Goal: Obtain resource: Obtain resource

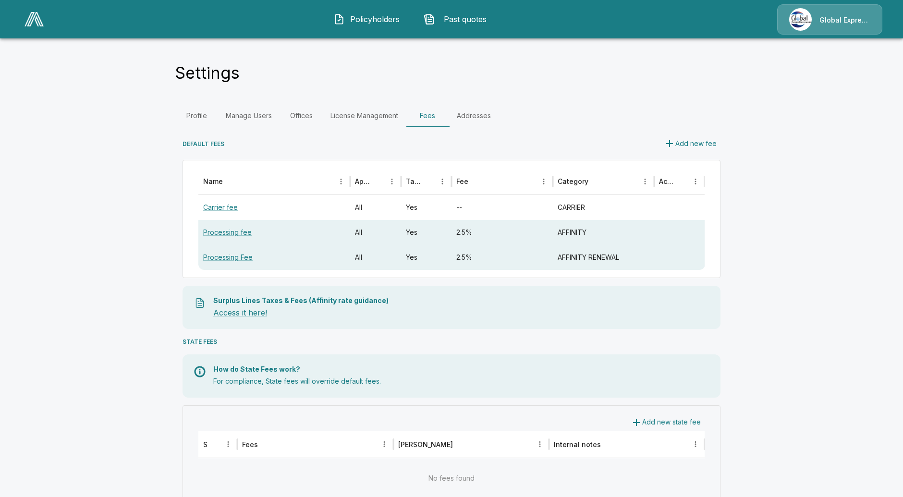
scroll to position [37, 0]
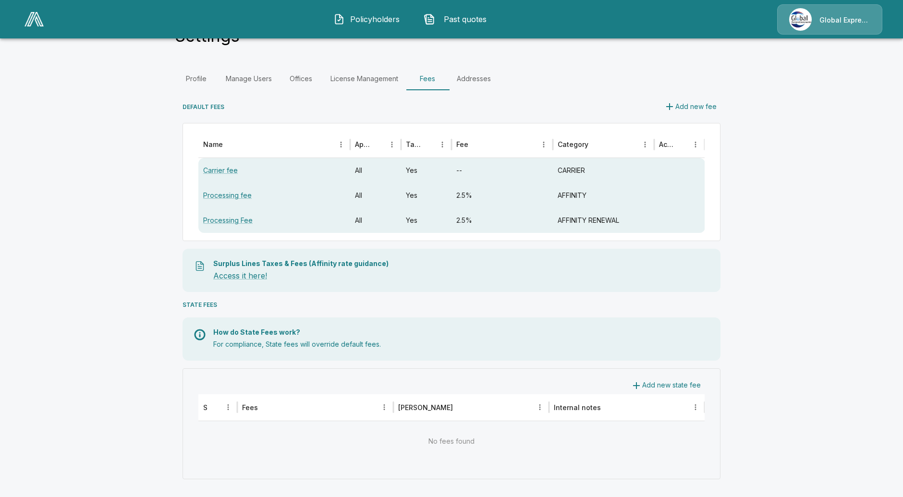
click at [31, 28] on link at bounding box center [34, 19] width 27 height 22
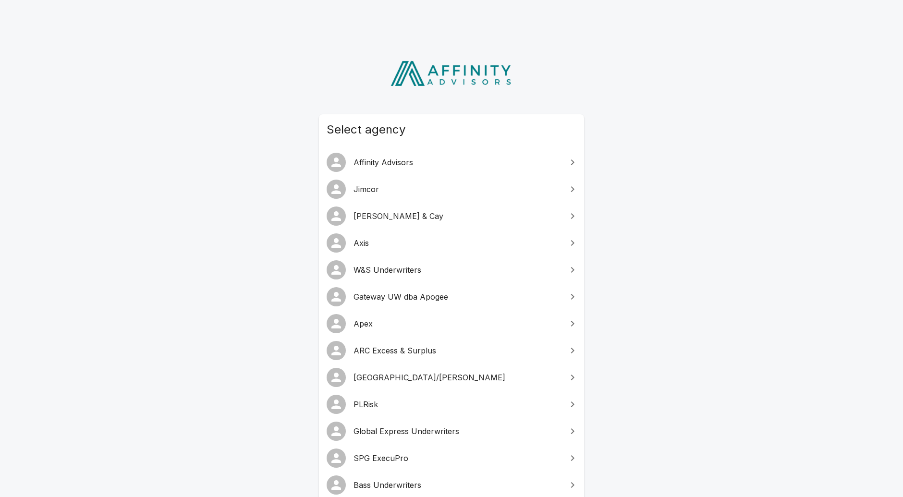
click at [383, 402] on span "PLRisk" at bounding box center [458, 405] width 208 height 12
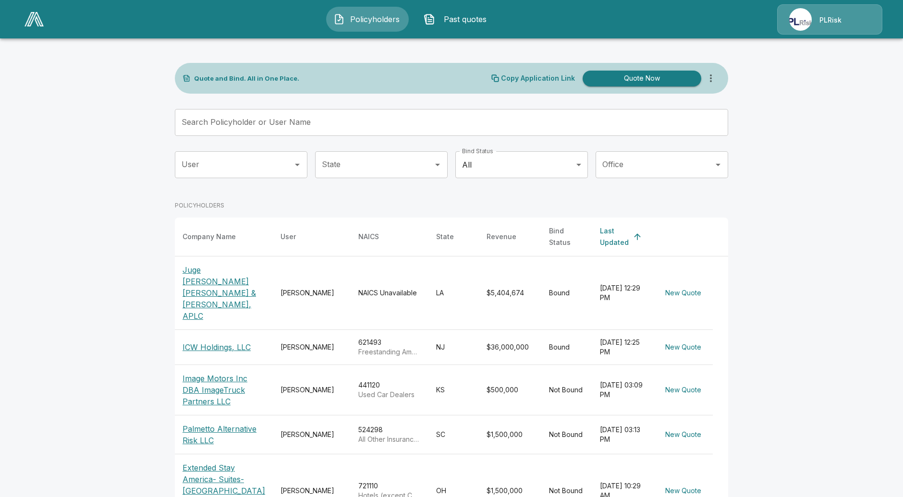
click at [823, 20] on p "PLRisk" at bounding box center [831, 20] width 22 height 10
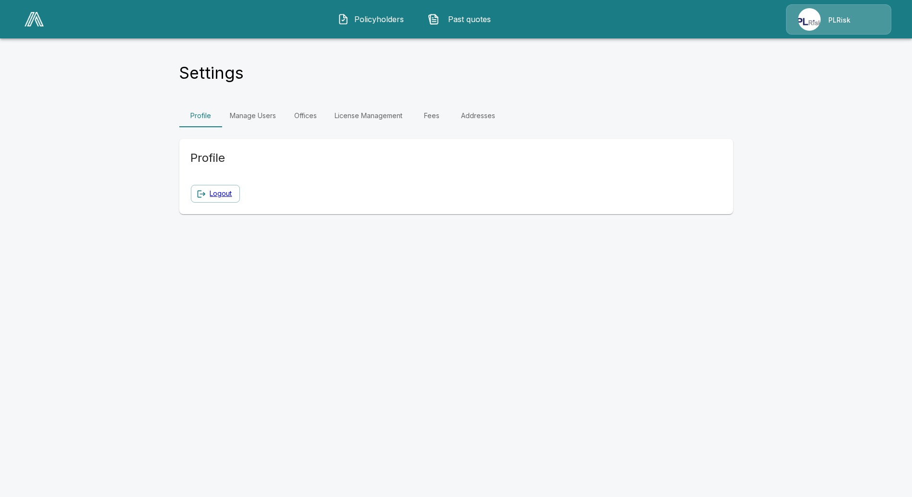
click at [420, 119] on link "Fees" at bounding box center [431, 115] width 43 height 23
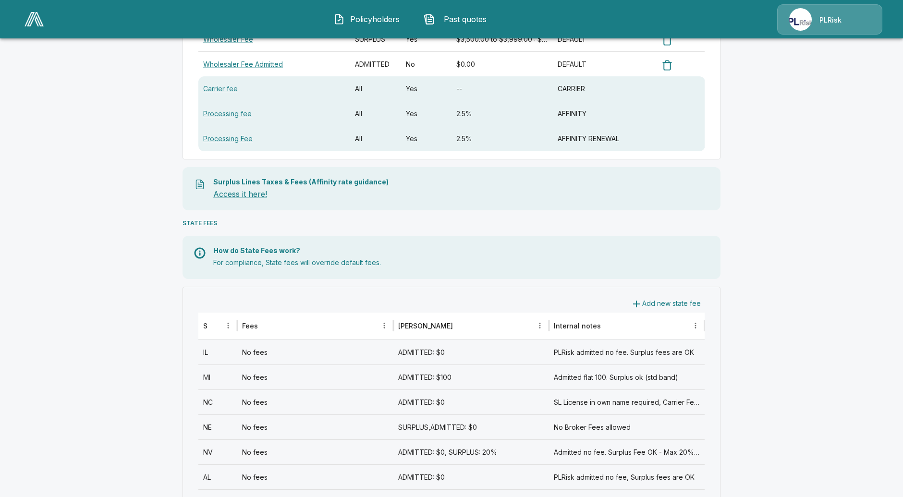
scroll to position [213, 0]
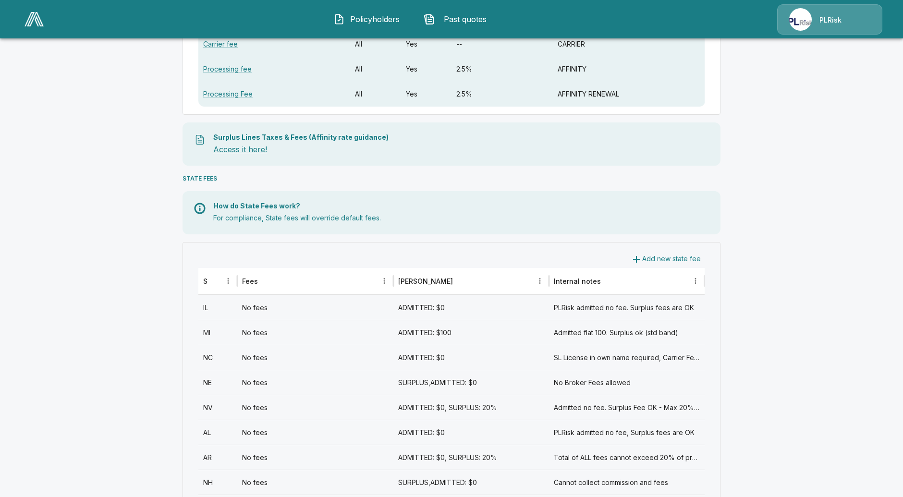
click at [273, 338] on div "No fees" at bounding box center [315, 332] width 156 height 25
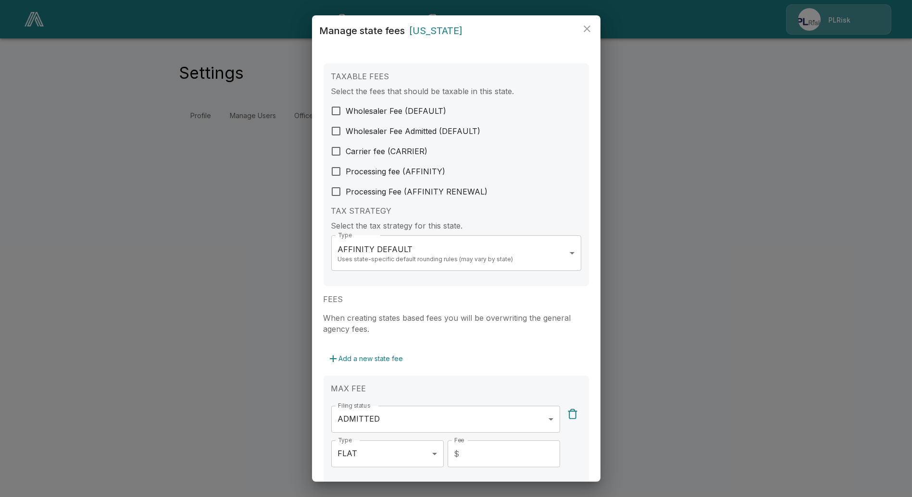
click at [189, 385] on div "**********" at bounding box center [456, 248] width 912 height 497
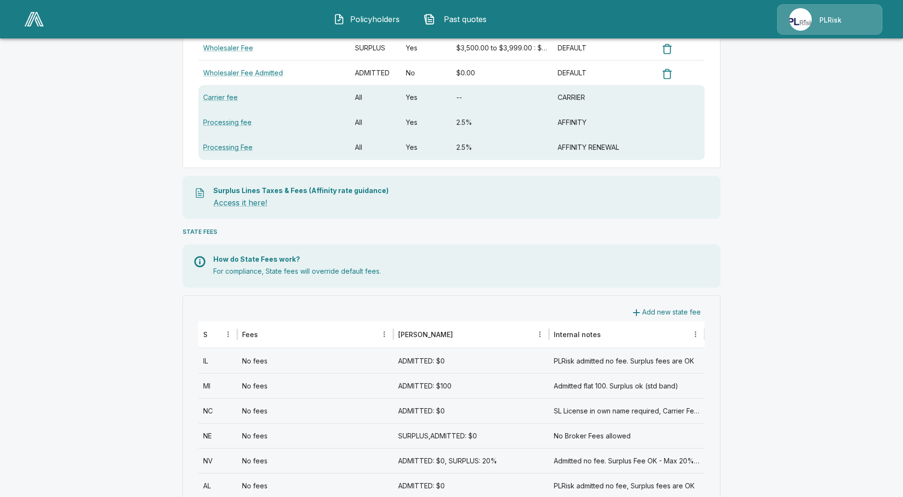
click at [261, 359] on div "No fees" at bounding box center [315, 360] width 156 height 25
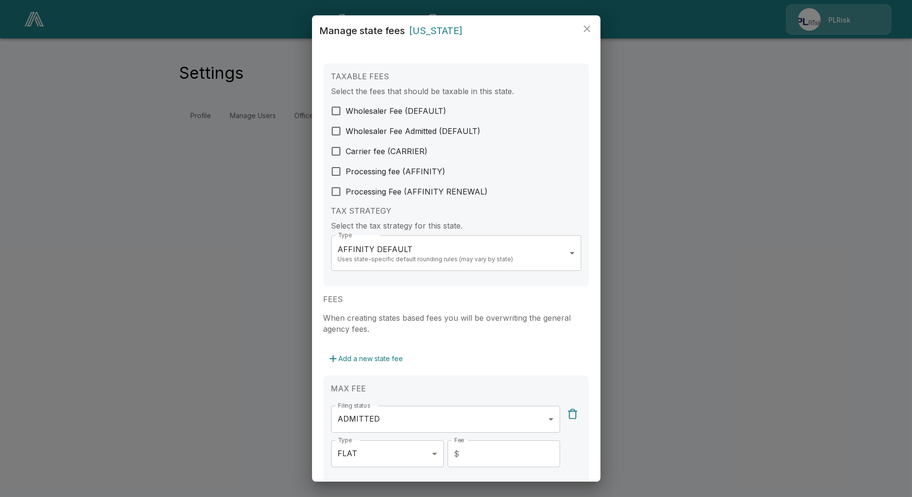
click at [438, 139] on body "**********" at bounding box center [456, 69] width 912 height 139
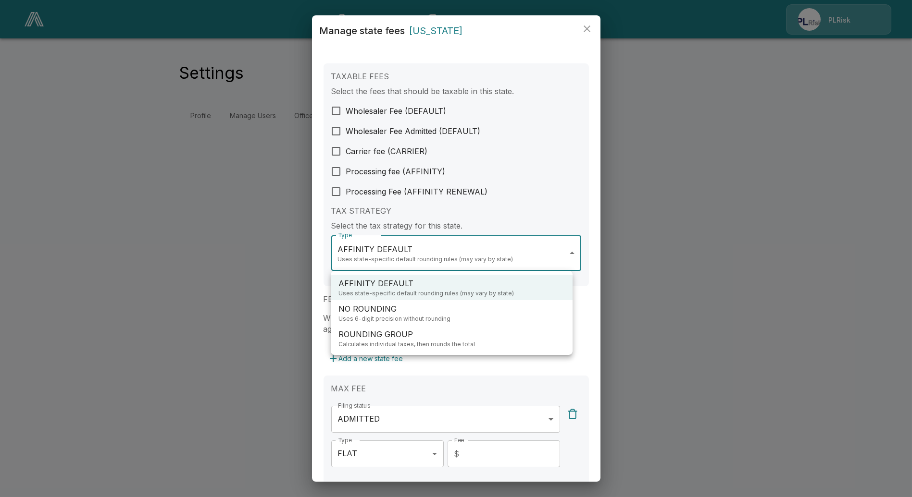
click at [595, 277] on div at bounding box center [456, 248] width 912 height 497
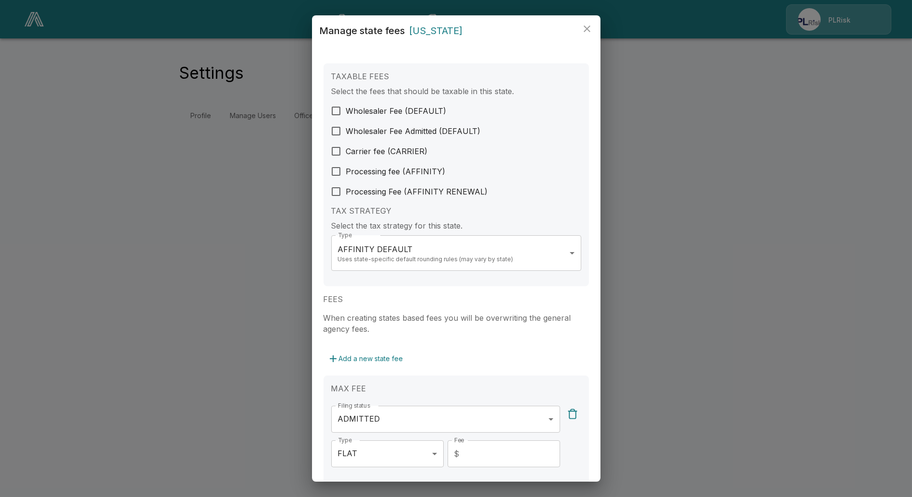
drag, startPoint x: 37, startPoint y: 149, endPoint x: 87, endPoint y: 114, distance: 60.8
click at [37, 149] on div "**********" at bounding box center [456, 248] width 912 height 497
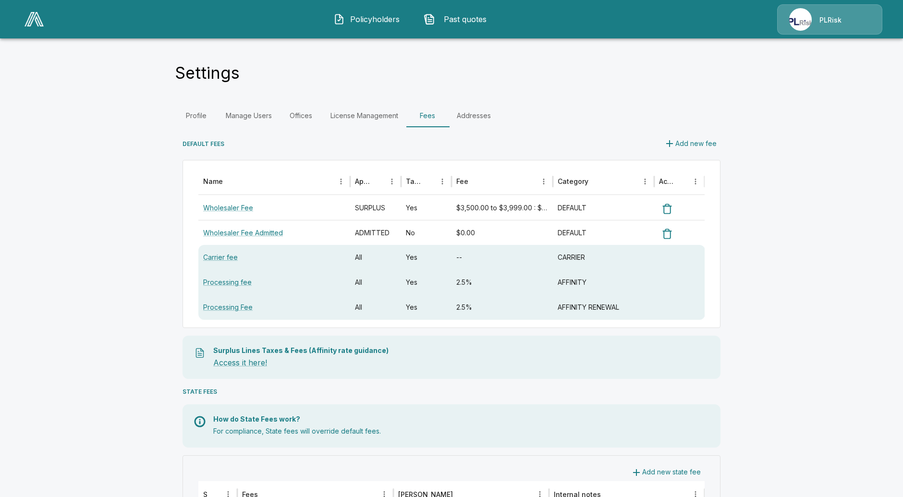
click at [377, 18] on span "Policyholders" at bounding box center [375, 19] width 53 height 12
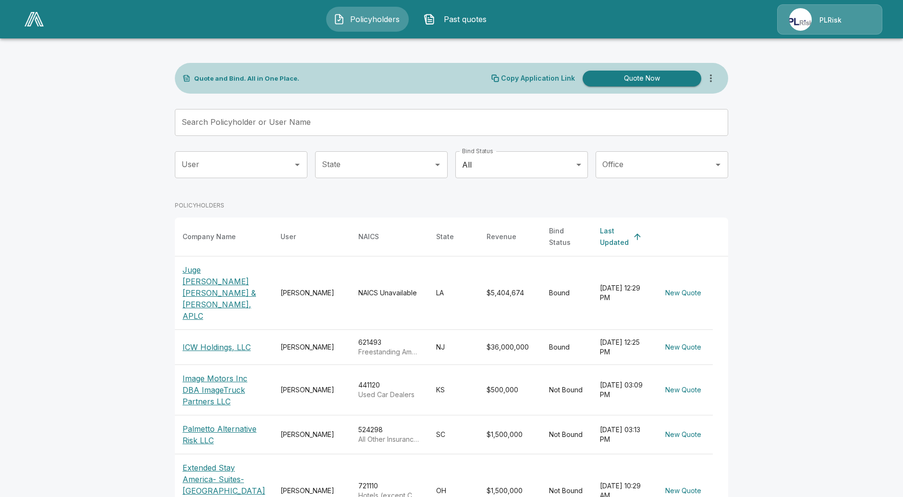
click at [226, 275] on p "Juge Napolitano Ruli Putfark & Pittman, APLC" at bounding box center [224, 293] width 83 height 58
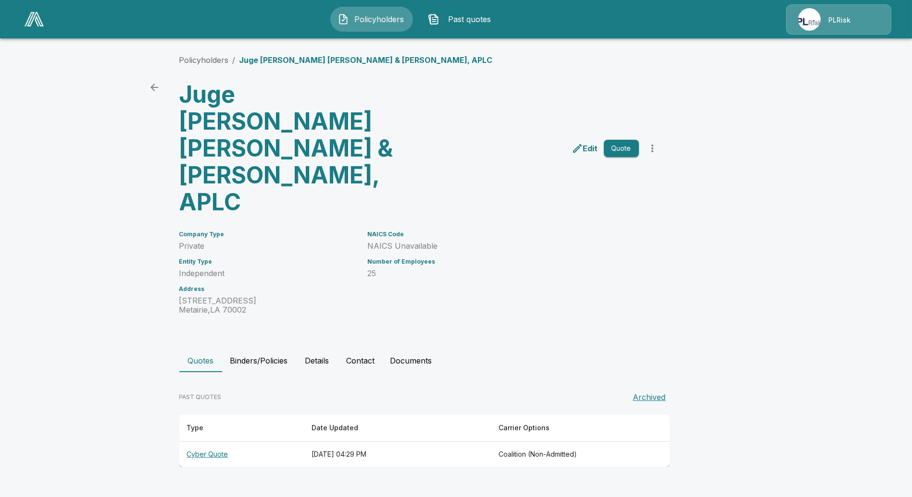
click at [213, 442] on th "Cyber Quote" at bounding box center [241, 454] width 124 height 25
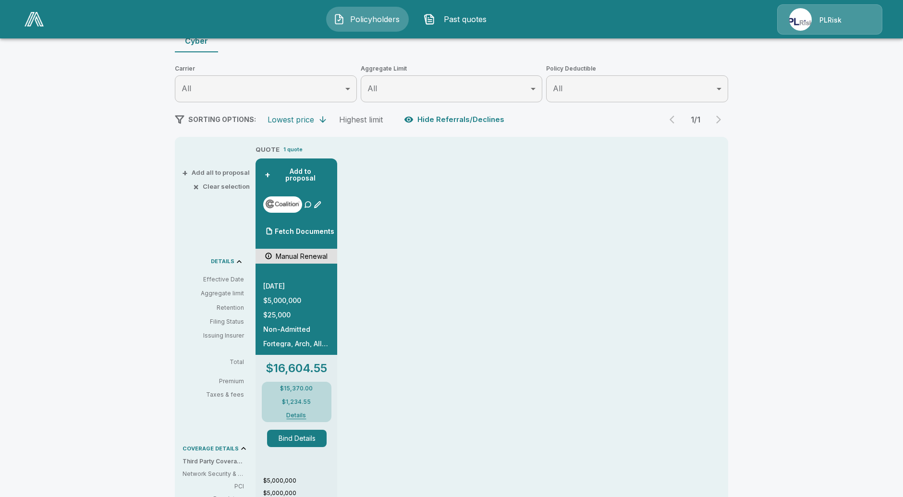
scroll to position [107, 0]
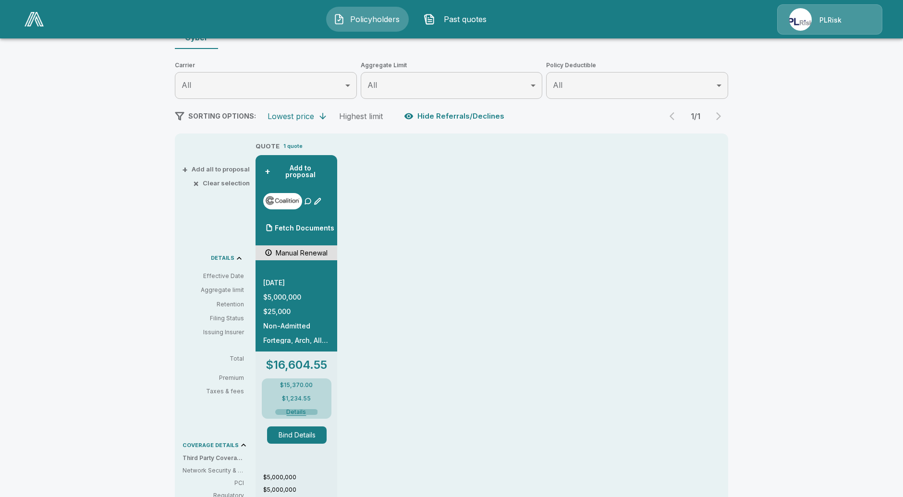
click at [298, 409] on button "Details" at bounding box center [296, 412] width 43 height 6
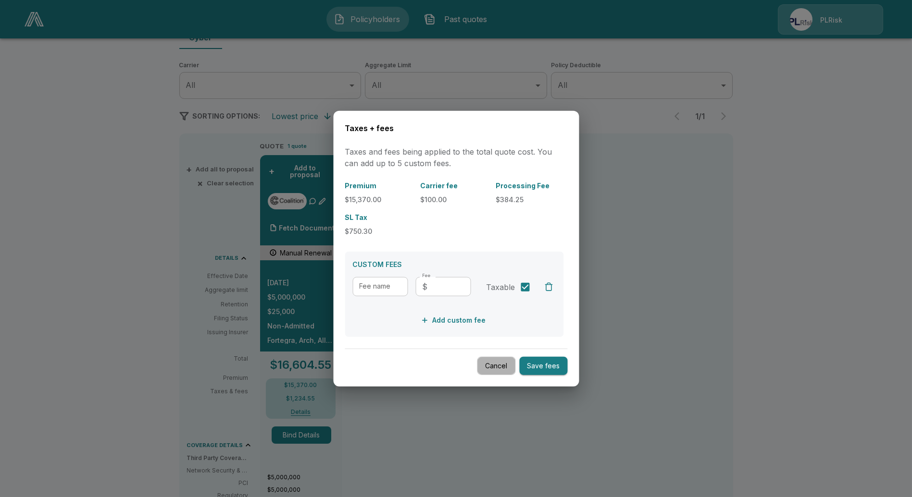
click at [494, 364] on button "Cancel" at bounding box center [496, 366] width 38 height 19
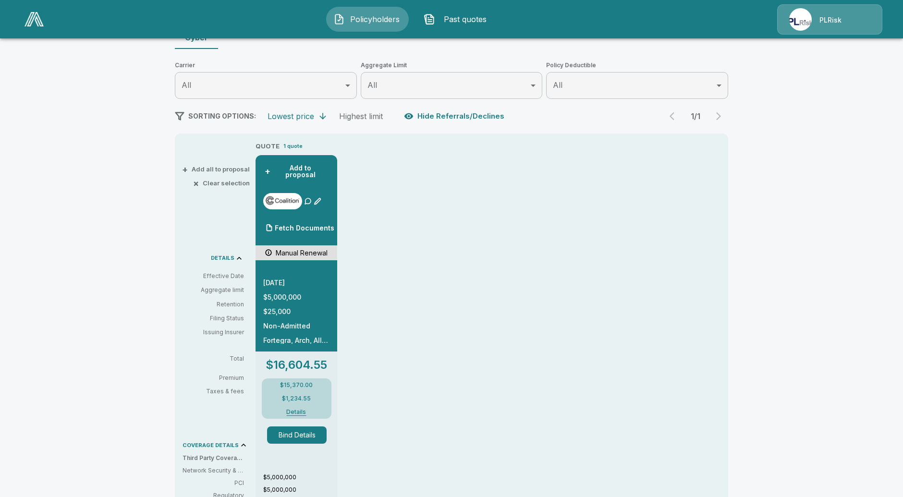
click at [805, 279] on div "Policyholders / Juge Napolitano Ruli Putfark & Pittman, APLC / Quote Quote Resu…" at bounding box center [451, 366] width 903 height 855
drag, startPoint x: 47, startPoint y: 94, endPoint x: 20, endPoint y: 125, distance: 41.2
click at [67, 157] on div "Policyholders / Juge Napolitano Ruli Putfark & Pittman, APLC / Quote Quote Resu…" at bounding box center [451, 366] width 903 height 855
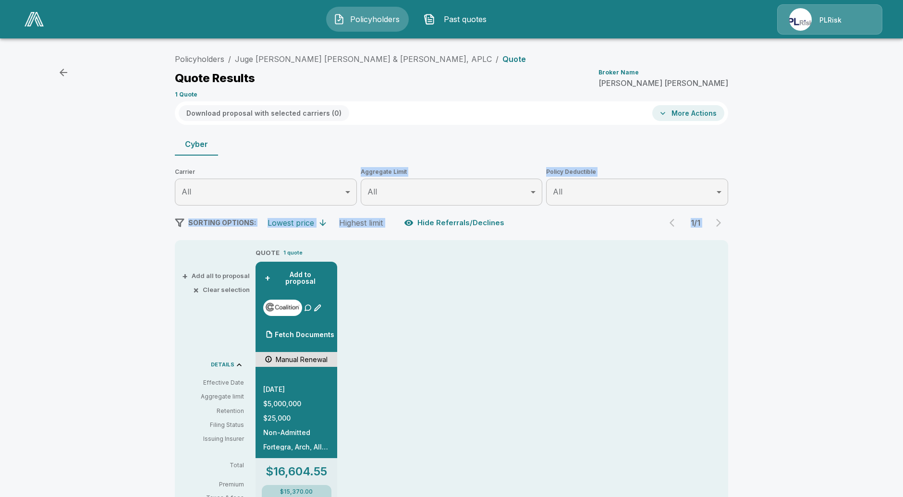
click at [833, 14] on div "PLRisk" at bounding box center [831, 19] width 22 height 11
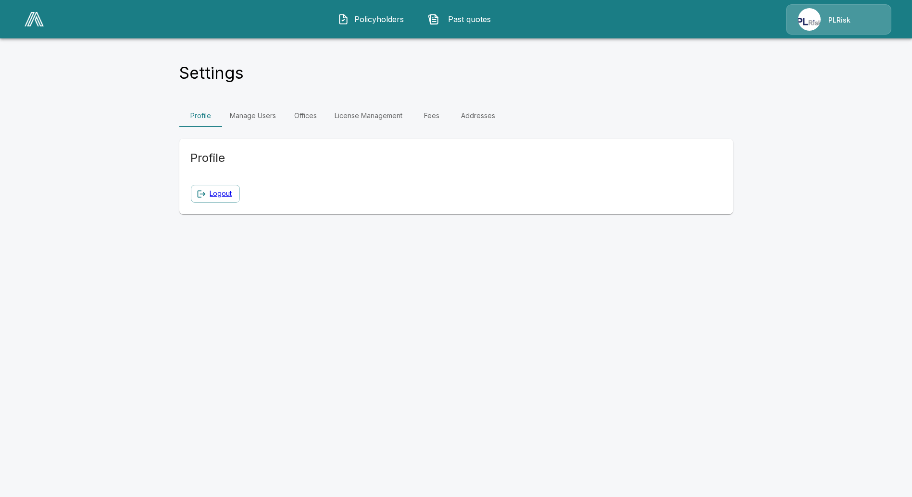
drag, startPoint x: 426, startPoint y: 117, endPoint x: 431, endPoint y: 117, distance: 4.8
click at [426, 117] on link "Fees" at bounding box center [431, 115] width 43 height 23
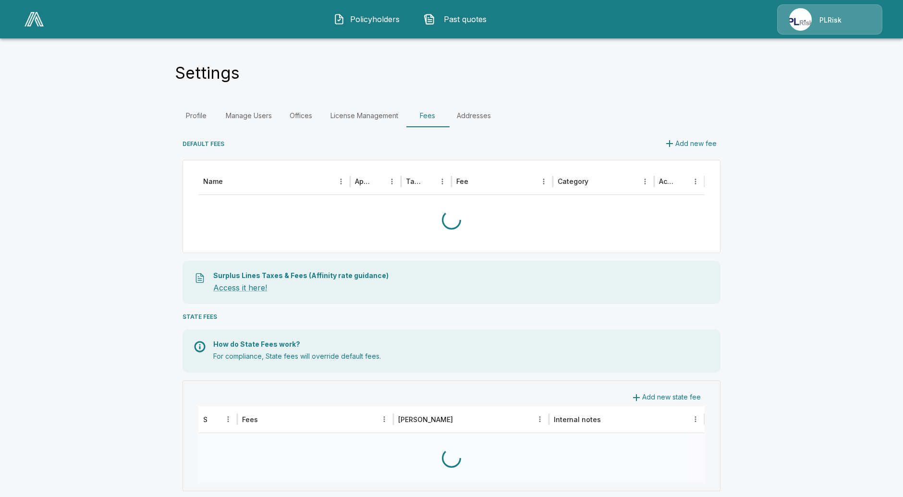
click at [427, 114] on link "Fees" at bounding box center [427, 115] width 43 height 23
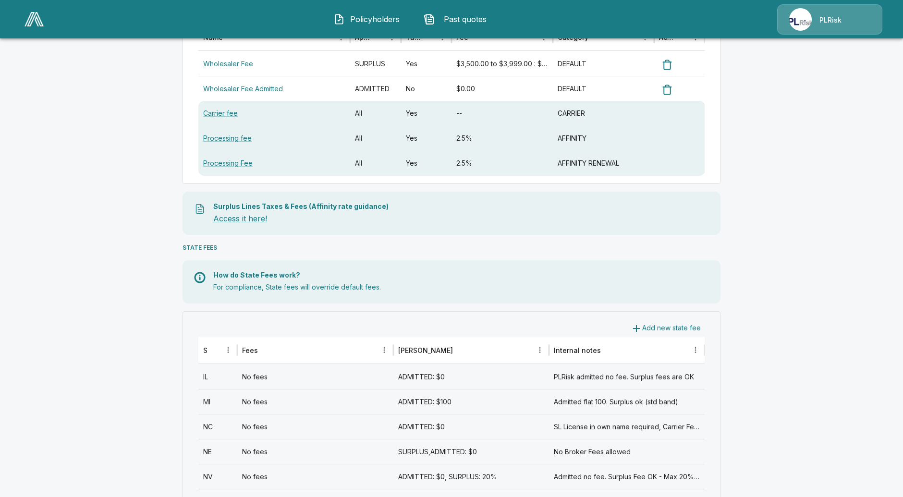
scroll to position [160, 0]
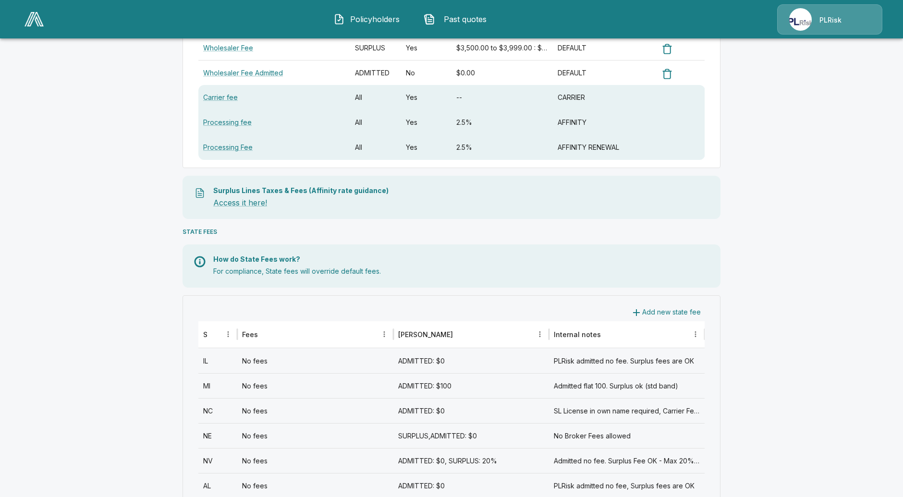
click at [332, 362] on div "No fees" at bounding box center [315, 360] width 156 height 25
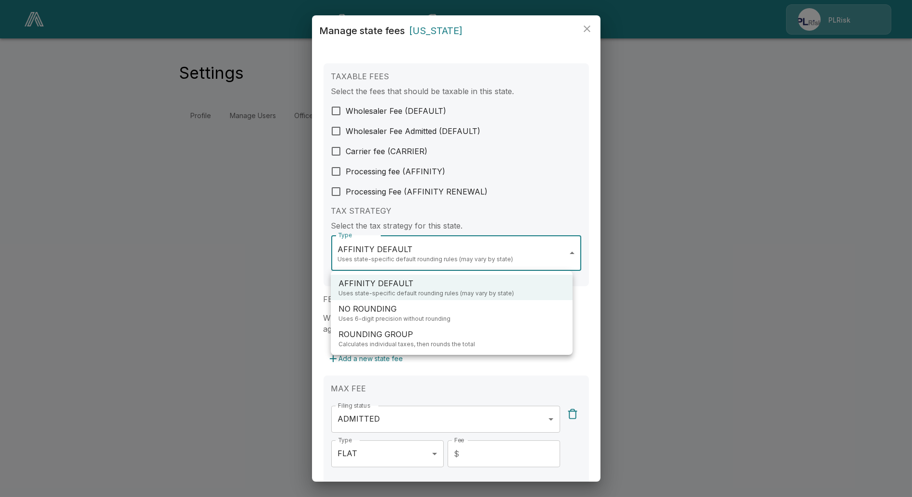
click at [468, 139] on body "**********" at bounding box center [456, 69] width 912 height 139
click at [26, 14] on div at bounding box center [456, 248] width 912 height 497
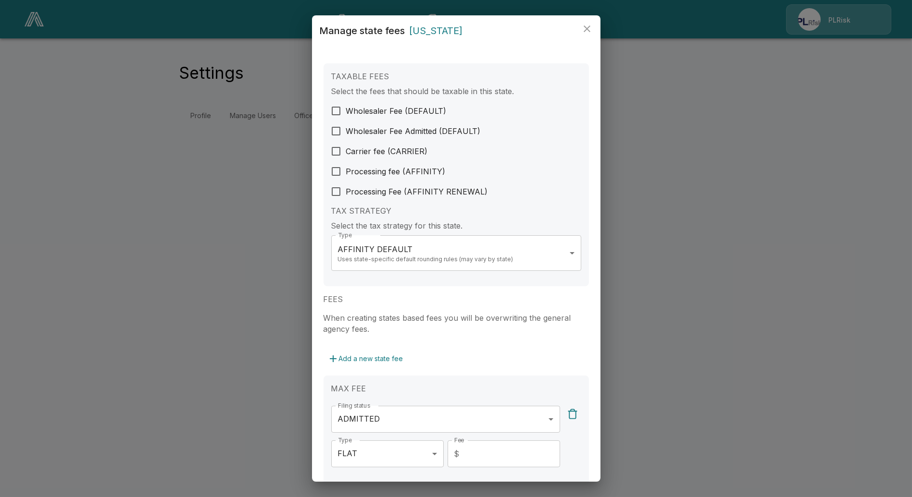
drag, startPoint x: 47, startPoint y: 112, endPoint x: 38, endPoint y: 71, distance: 42.6
click at [47, 111] on div "**********" at bounding box center [456, 248] width 912 height 497
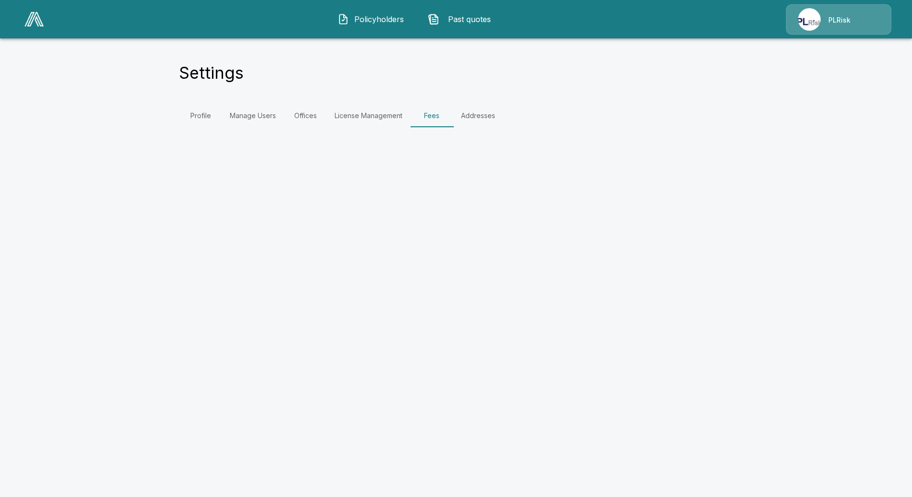
click at [33, 26] on link at bounding box center [34, 19] width 27 height 22
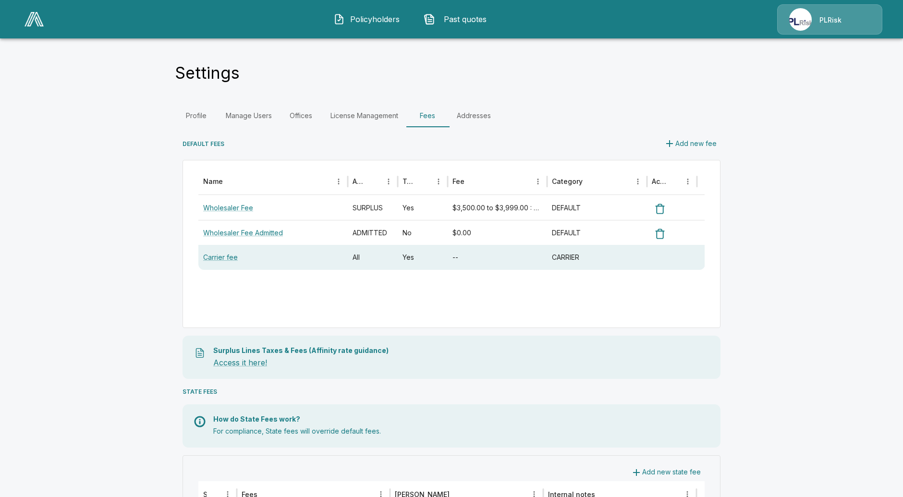
click at [40, 18] on img at bounding box center [34, 19] width 19 height 14
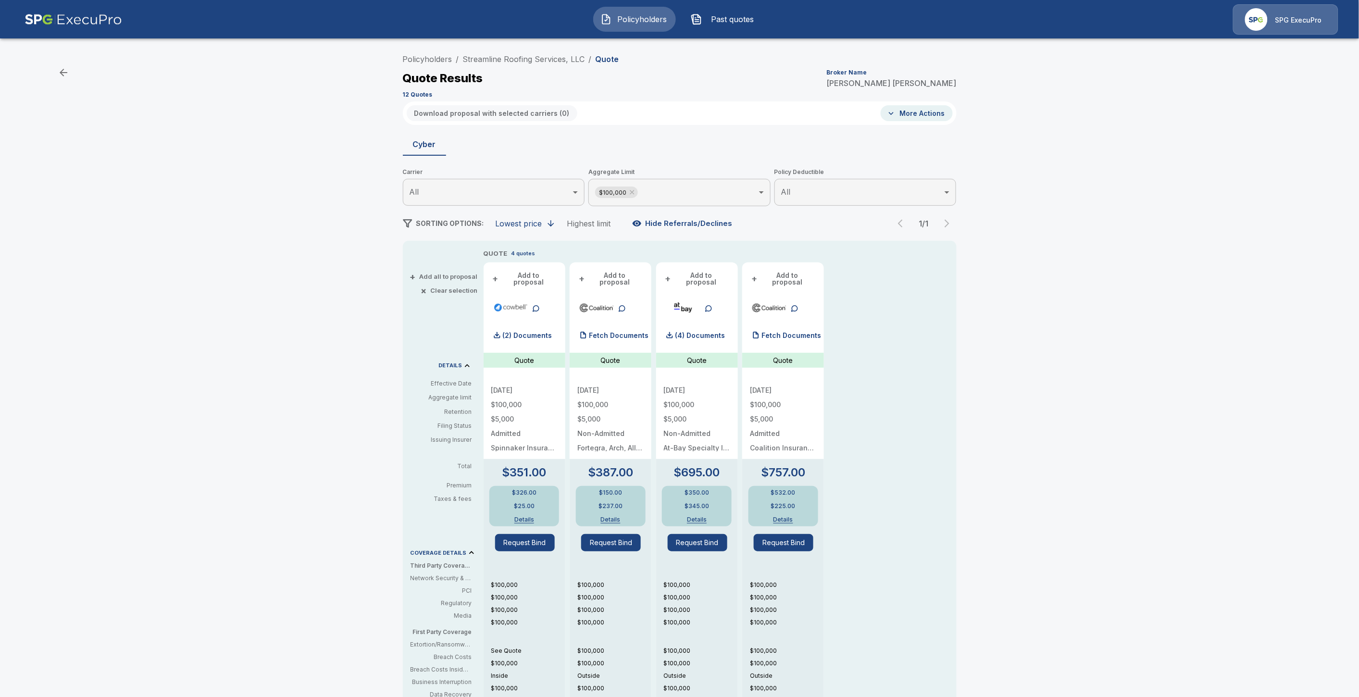
click at [627, 24] on span "Policyholders" at bounding box center [642, 19] width 53 height 12
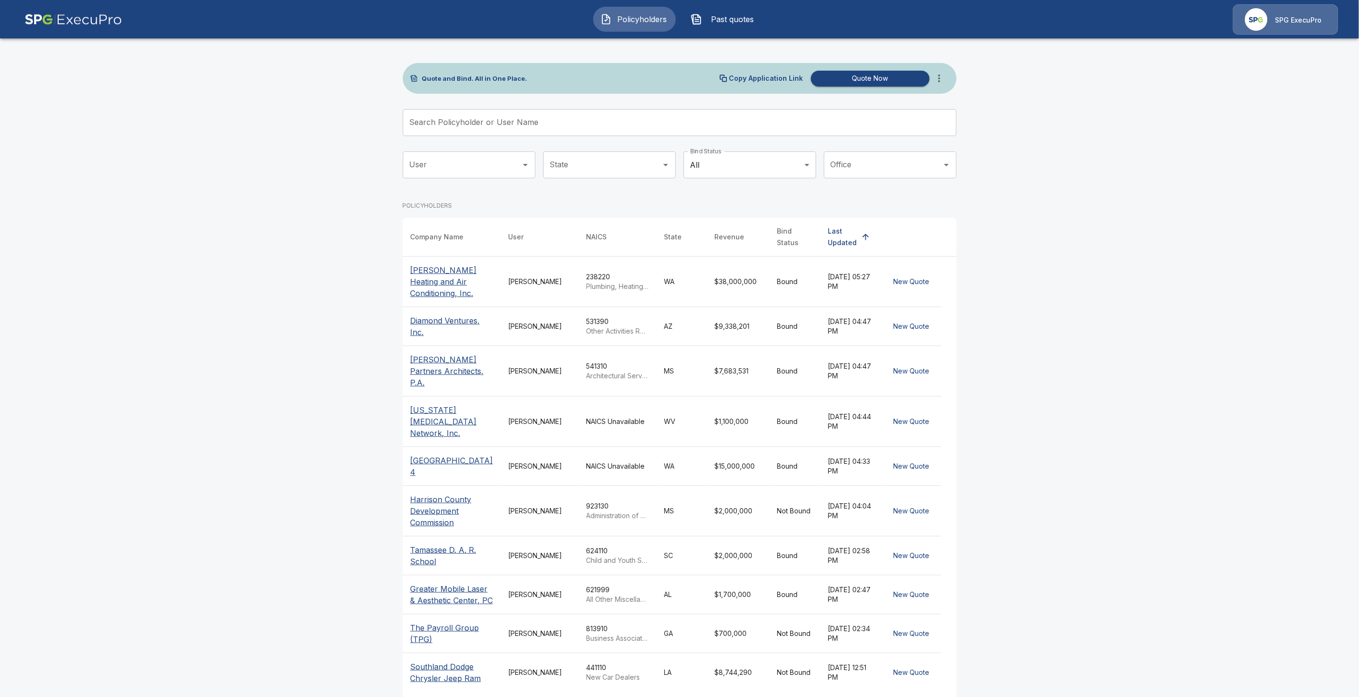
click at [452, 315] on p "Diamond Ventures, Inc." at bounding box center [451, 326] width 83 height 23
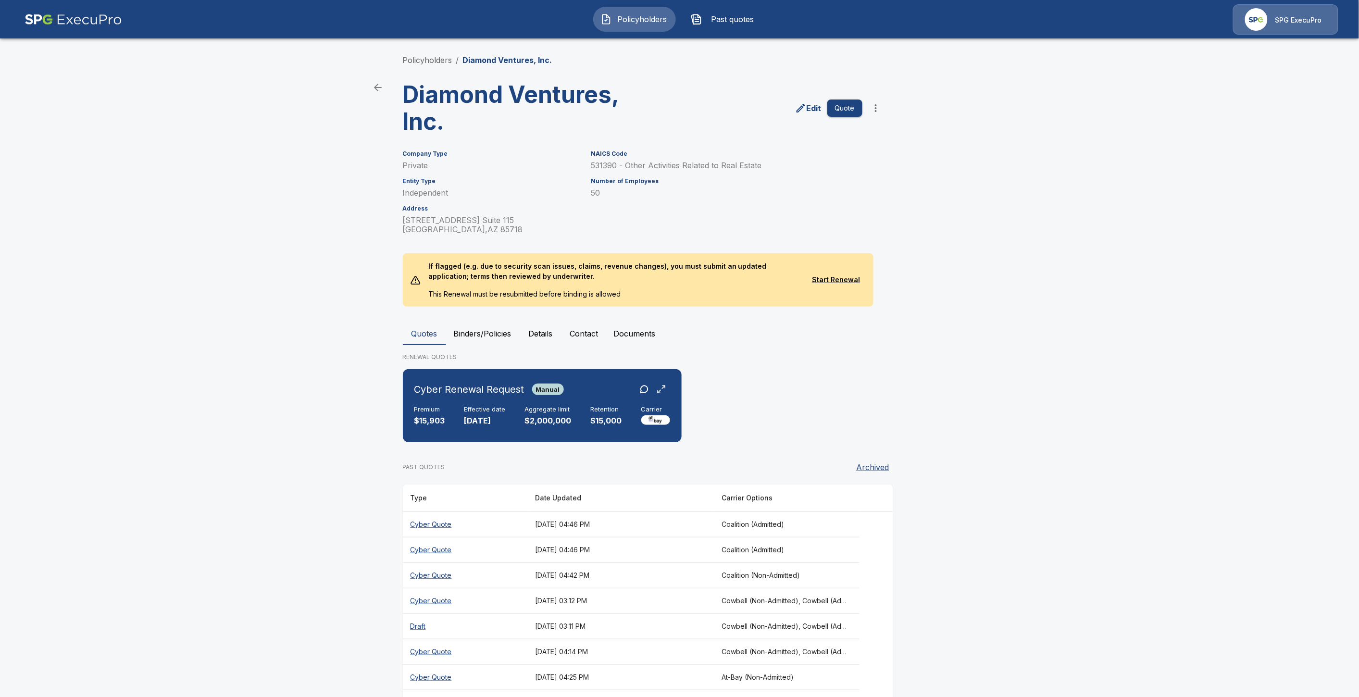
click at [442, 525] on th "Cyber Quote" at bounding box center [465, 523] width 124 height 25
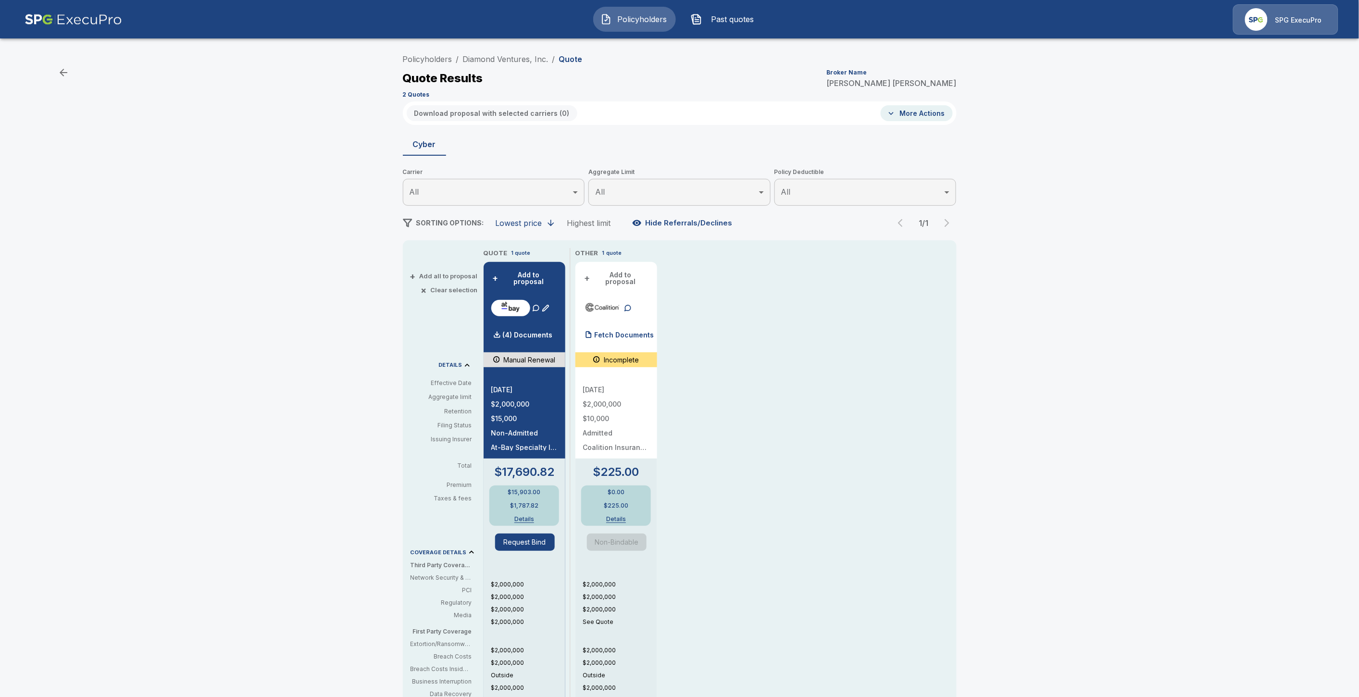
click at [525, 516] on button "Details" at bounding box center [524, 519] width 43 height 6
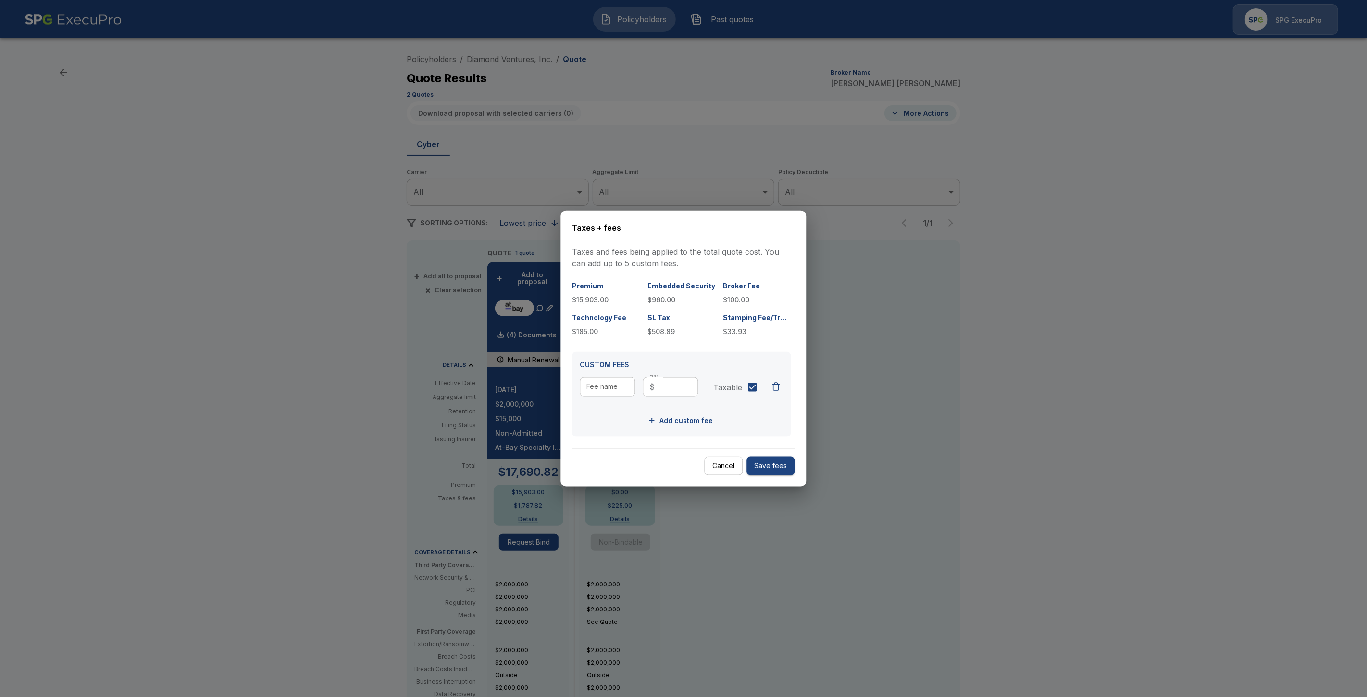
click at [456, 461] on div at bounding box center [683, 348] width 1367 height 697
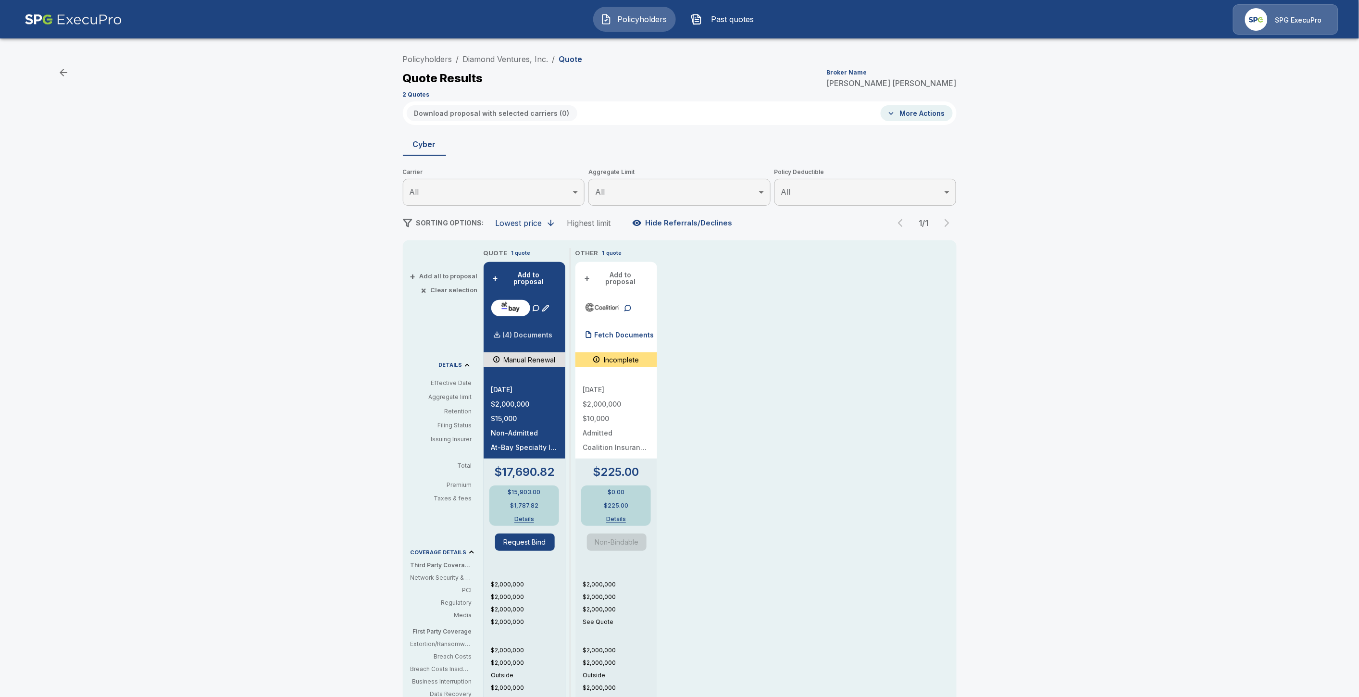
click at [520, 332] on p "(4) Documents" at bounding box center [528, 335] width 50 height 7
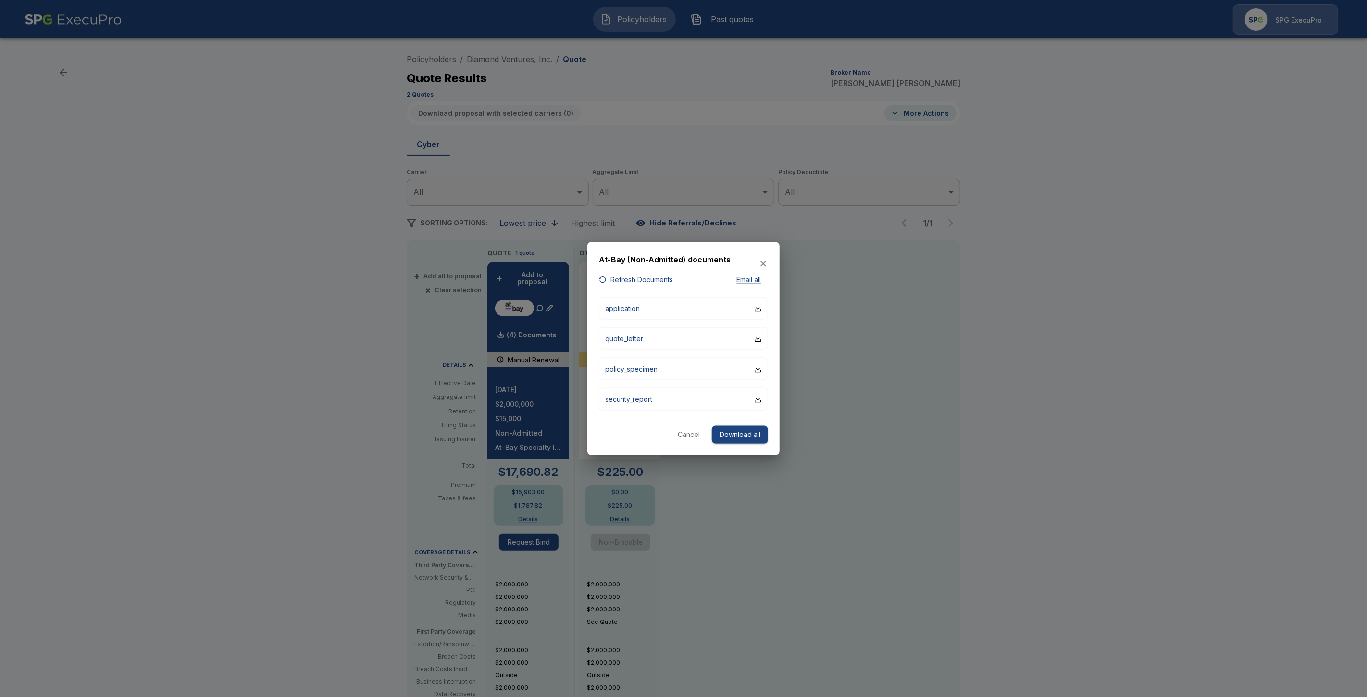
click at [366, 339] on div at bounding box center [683, 348] width 1367 height 697
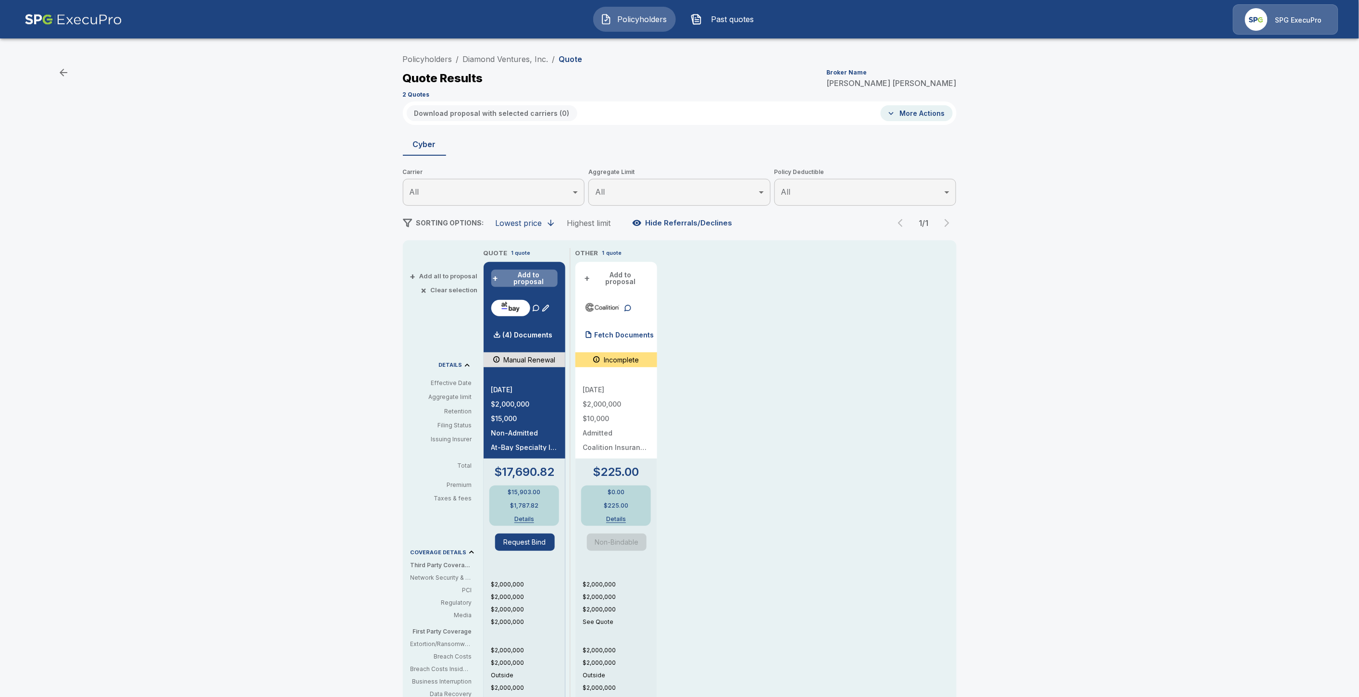
click at [536, 276] on button "+ Add to proposal" at bounding box center [524, 278] width 66 height 17
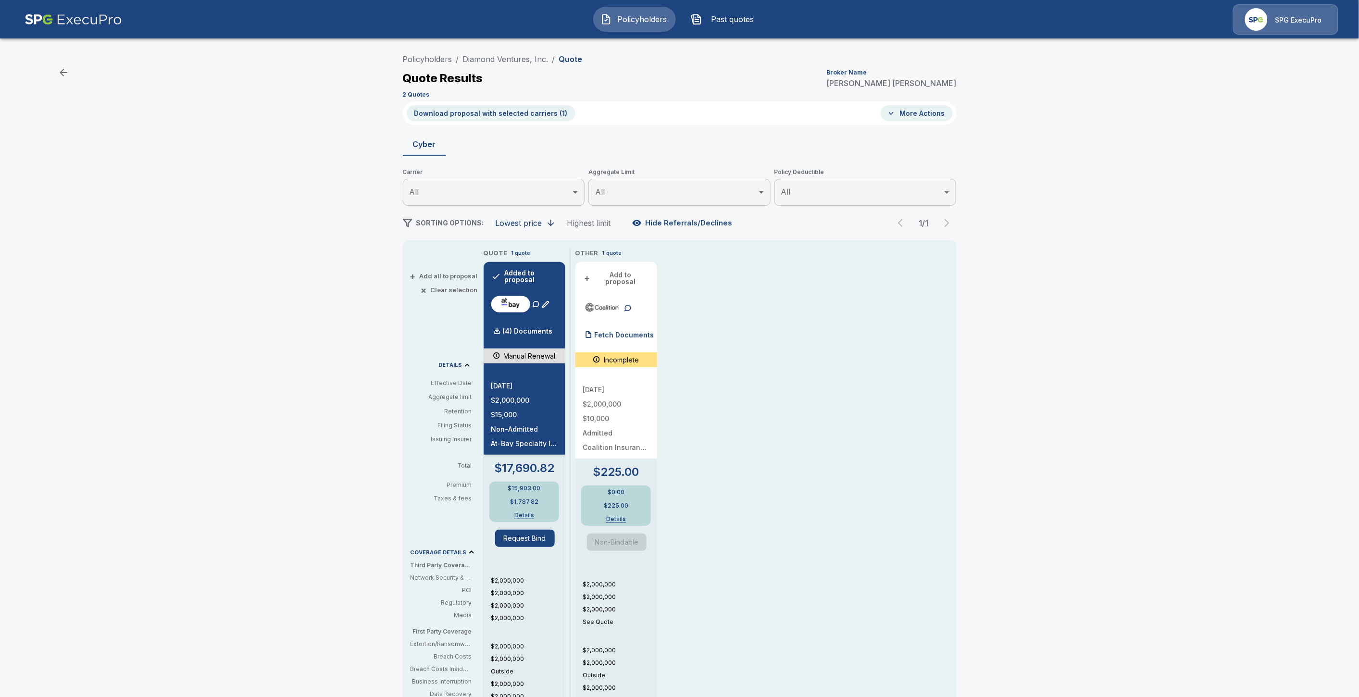
click at [483, 107] on button "Download proposal with selected carriers ( 1 )" at bounding box center [491, 113] width 169 height 16
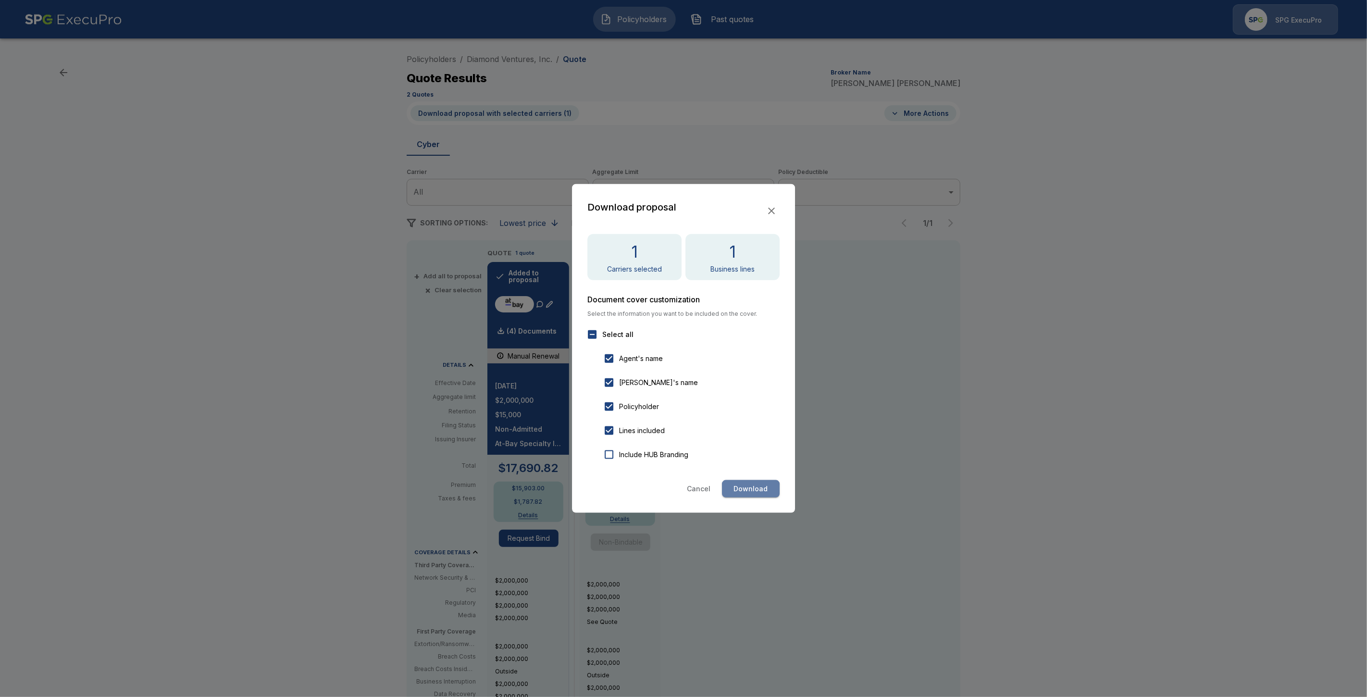
click at [762, 483] on button "Download" at bounding box center [751, 489] width 58 height 18
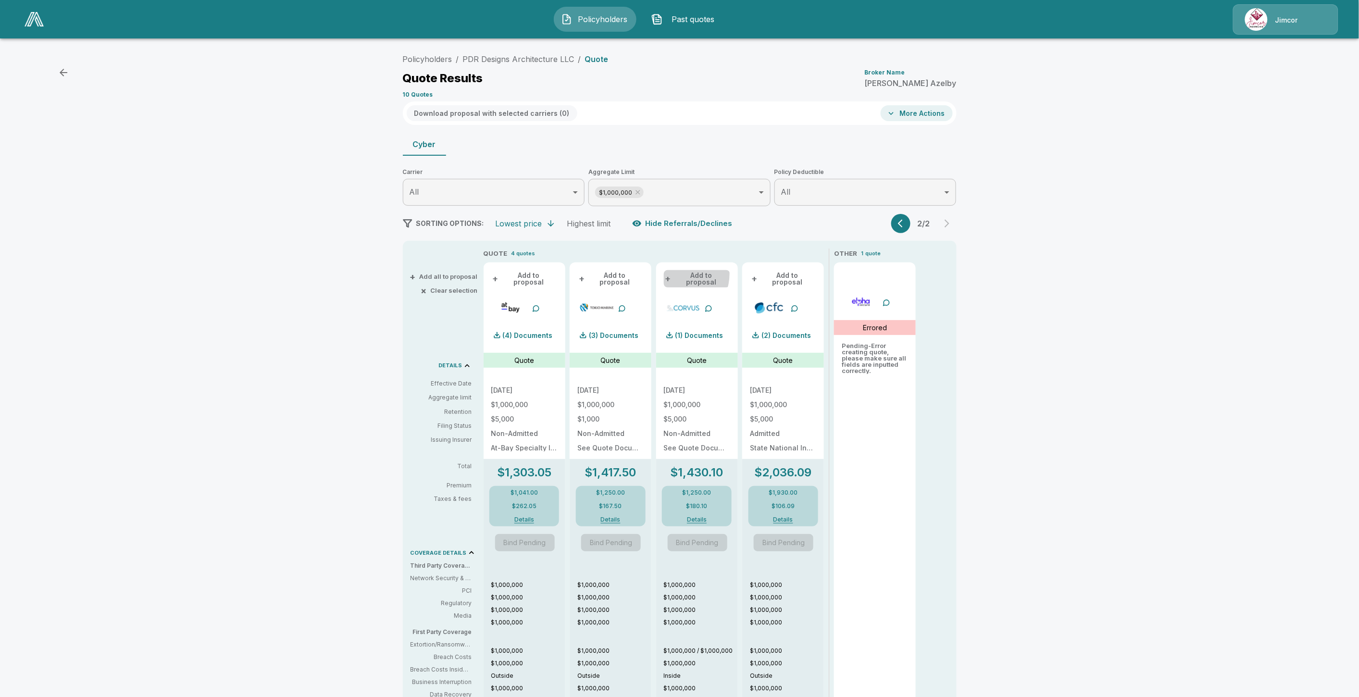
click at [682, 274] on button "+ Add to proposal" at bounding box center [697, 278] width 66 height 17
click at [614, 273] on button "+ Add to proposal" at bounding box center [610, 278] width 66 height 17
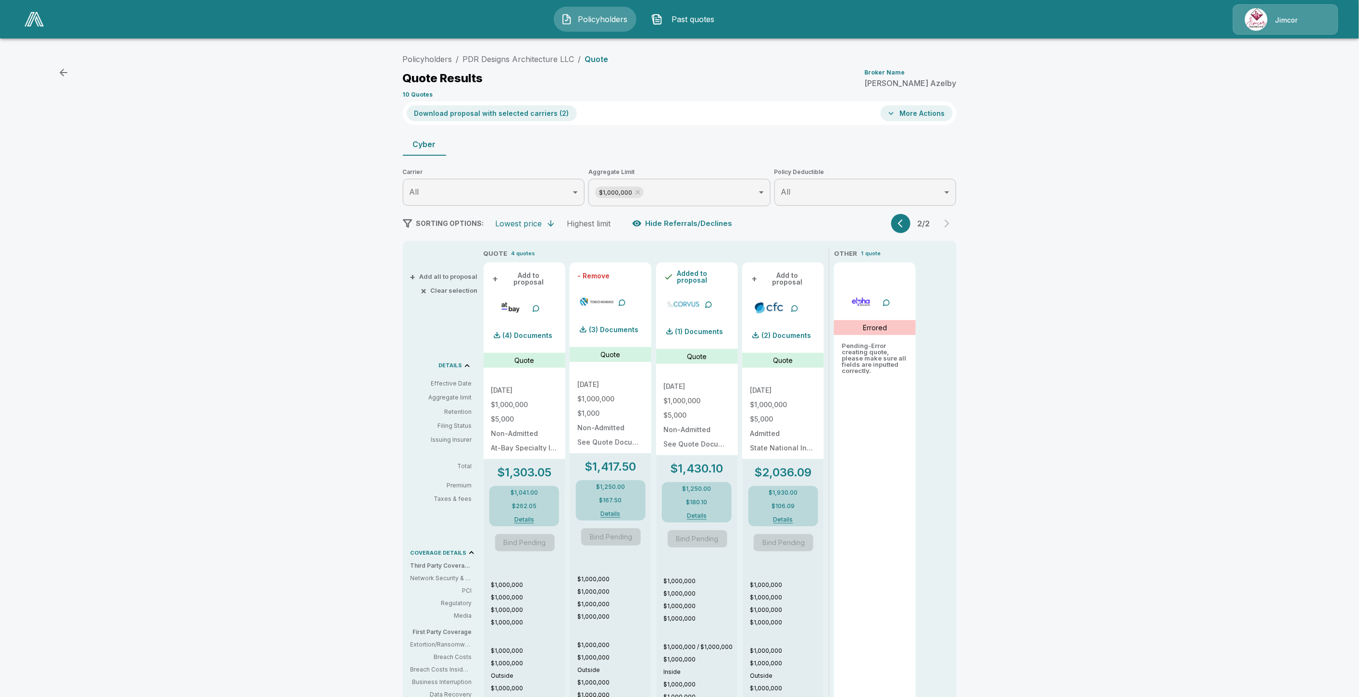
click at [609, 273] on button "- Remove" at bounding box center [593, 275] width 32 height 7
click at [453, 118] on button "Download proposal with selected carriers ( 1 )" at bounding box center [491, 113] width 169 height 16
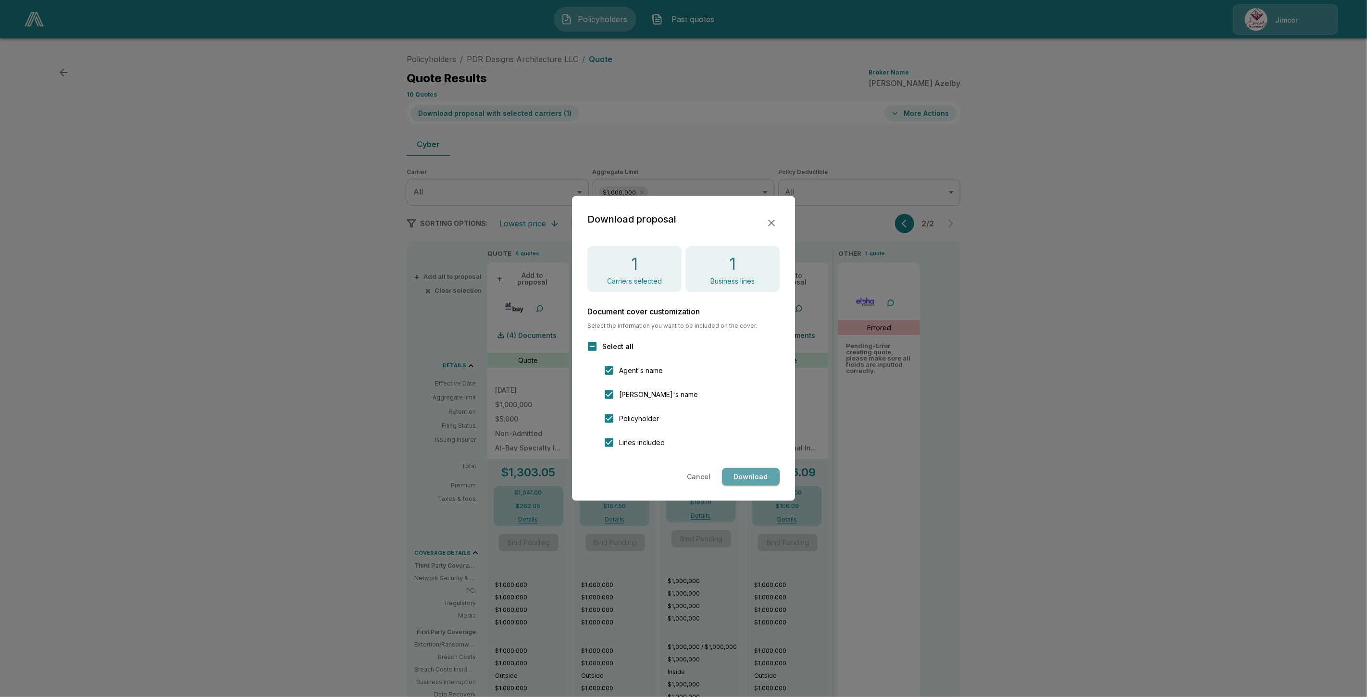
click at [748, 474] on button "Download" at bounding box center [751, 477] width 58 height 18
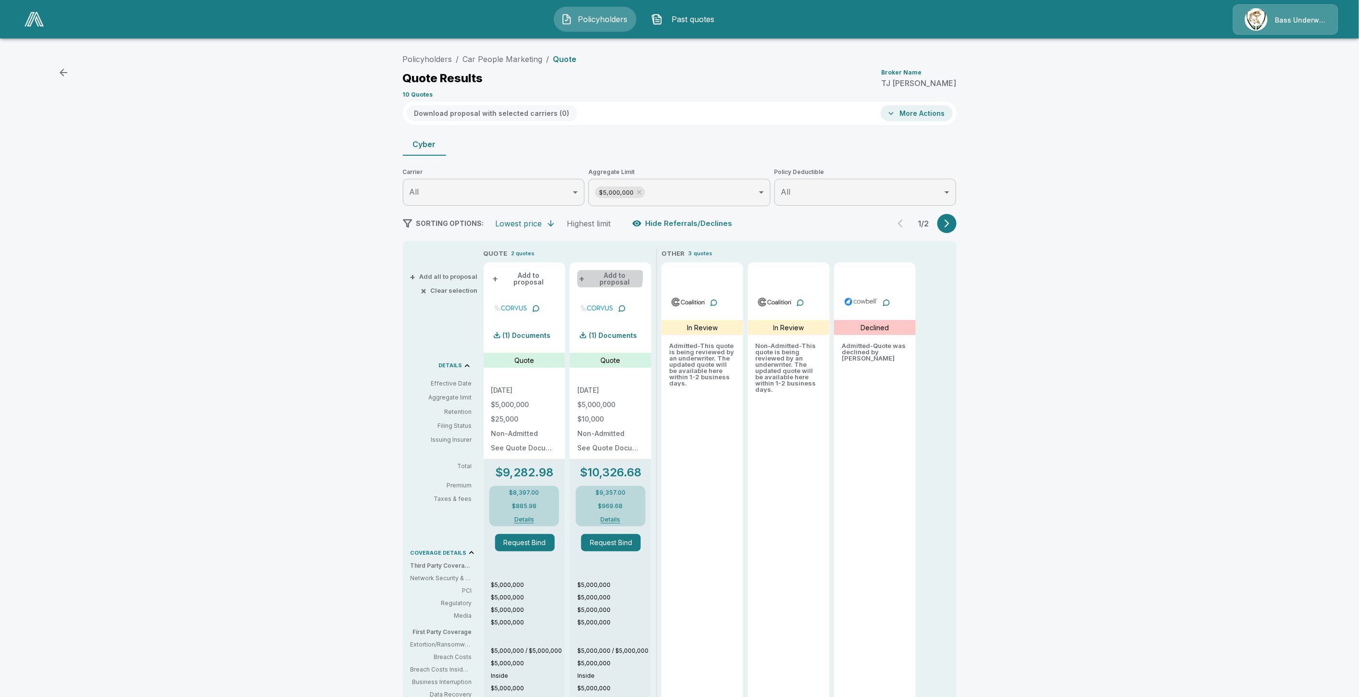
click at [604, 277] on button "+ Add to proposal" at bounding box center [610, 278] width 66 height 17
click at [506, 113] on button "Download proposal with selected carriers ( 1 )" at bounding box center [491, 113] width 169 height 16
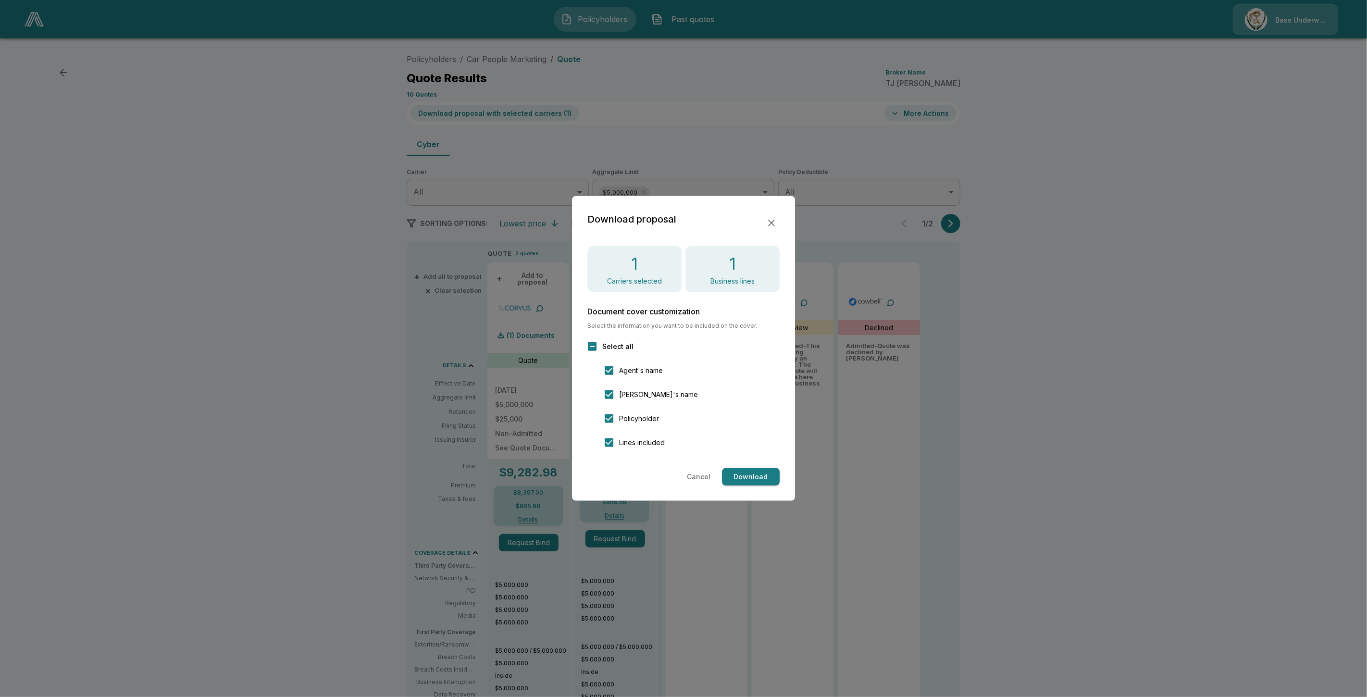
click at [760, 476] on button "Download" at bounding box center [751, 477] width 58 height 18
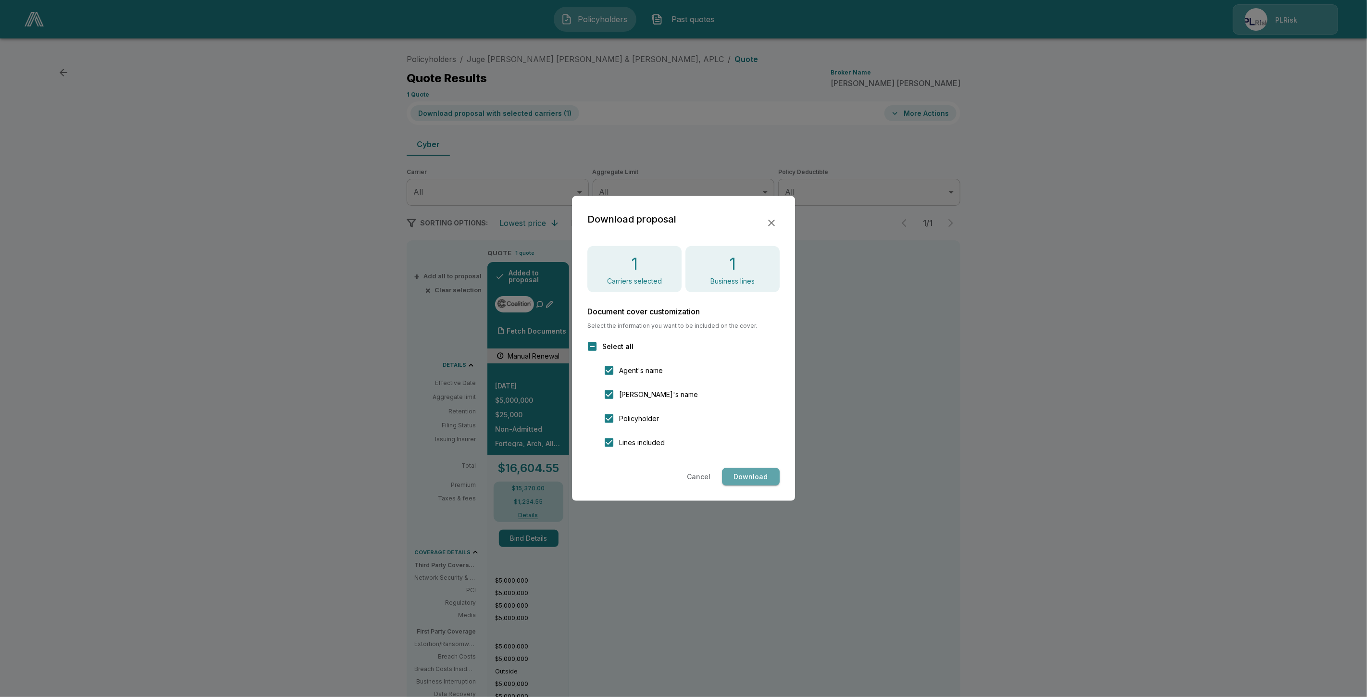
click at [767, 481] on button "Download" at bounding box center [751, 477] width 58 height 18
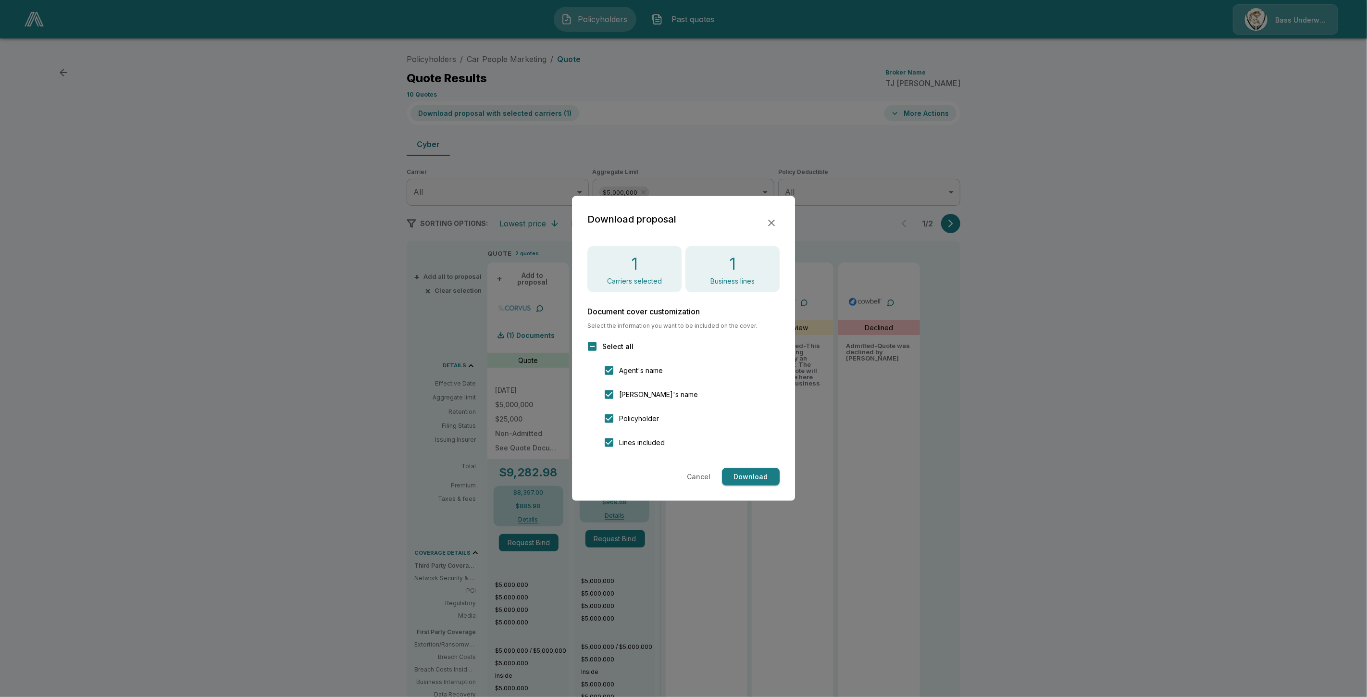
click at [663, 108] on div at bounding box center [683, 348] width 1367 height 697
